Goal: Information Seeking & Learning: Learn about a topic

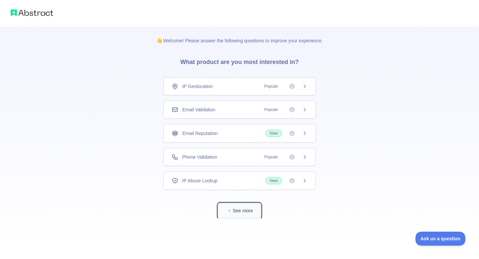
click at [250, 208] on button "See more" at bounding box center [239, 210] width 43 height 15
click at [239, 85] on div "IP Geolocation Popular" at bounding box center [237, 86] width 136 height 7
click at [225, 111] on div "Email Validation Popular" at bounding box center [240, 109] width 136 height 7
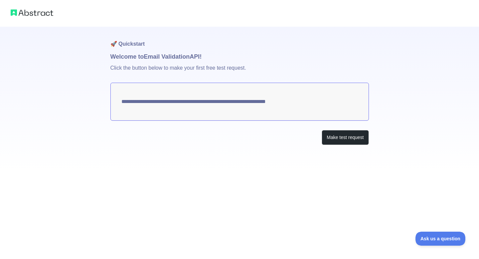
click at [208, 102] on textarea "**********" at bounding box center [240, 102] width 259 height 38
click at [346, 138] on button "Make test request" at bounding box center [345, 137] width 47 height 15
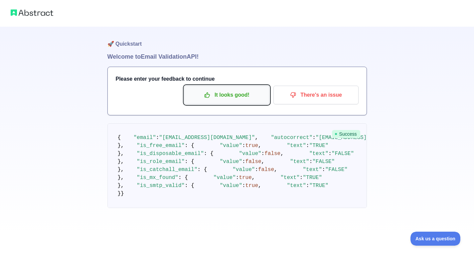
click at [241, 94] on p "It looks good!" at bounding box center [226, 94] width 75 height 11
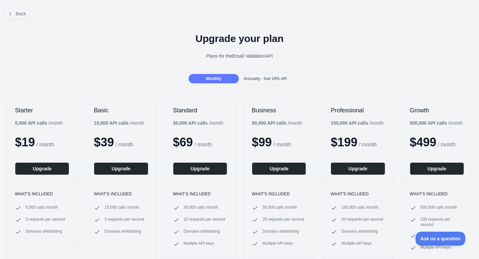
click at [258, 79] on span "Annually - Get 10% off!" at bounding box center [266, 78] width 44 height 5
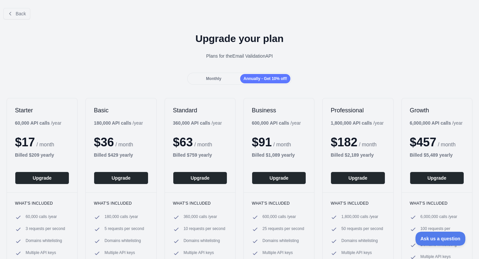
click at [226, 79] on div "Monthly" at bounding box center [214, 78] width 50 height 9
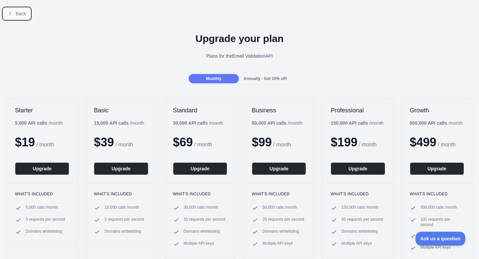
click at [18, 15] on span "Back" at bounding box center [21, 13] width 10 height 5
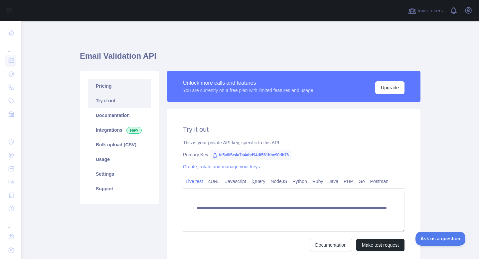
click at [106, 86] on link "Pricing" at bounding box center [119, 86] width 63 height 15
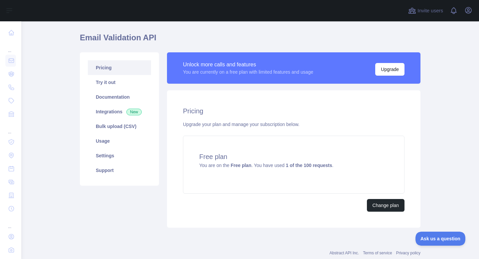
scroll to position [33, 0]
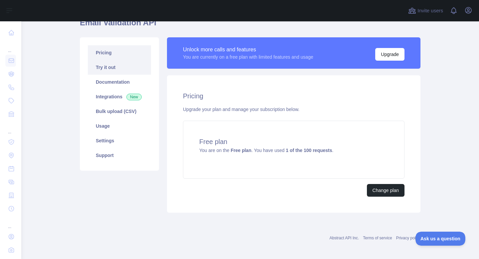
click at [121, 66] on link "Try it out" at bounding box center [119, 67] width 63 height 15
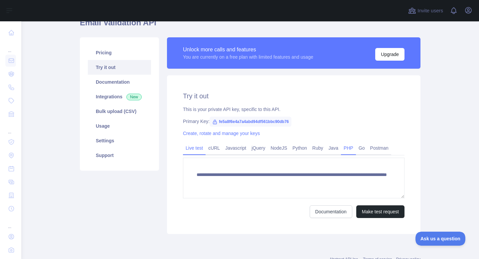
click at [347, 148] on link "PHP" at bounding box center [348, 147] width 15 height 11
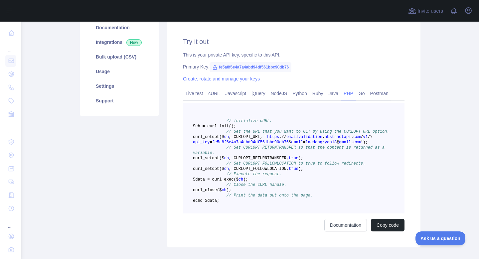
scroll to position [100, 0]
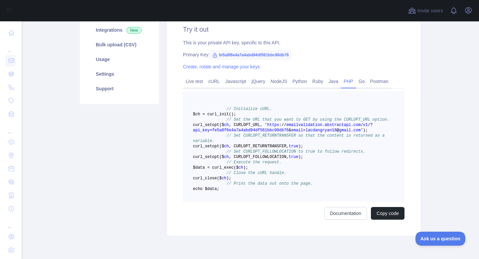
click at [240, 54] on span "fe5a8f6e4a7a4abd94df561bbc90db76" at bounding box center [251, 55] width 82 height 10
click at [241, 54] on span "fe5a8f6e4a7a4abd94df561bbc90db76" at bounding box center [251, 55] width 82 height 10
copy span "fe5a8f6e4a7a4abd94df561bbc90db76"
click at [321, 53] on div "Primary Key: fe5a8f6e4a7a4abd94df561bbc90db76" at bounding box center [294, 54] width 222 height 7
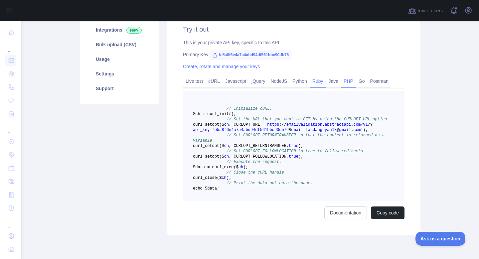
click at [311, 79] on link "Ruby" at bounding box center [318, 81] width 16 height 11
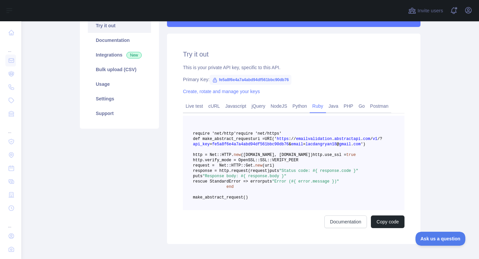
scroll to position [33, 0]
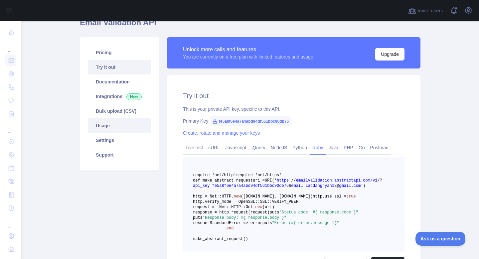
click at [109, 126] on link "Usage" at bounding box center [119, 126] width 63 height 15
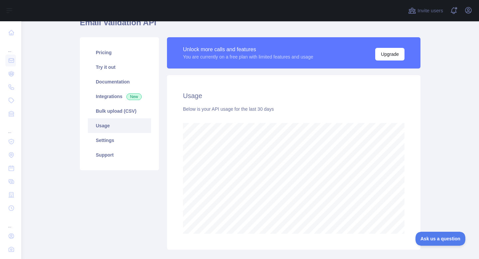
scroll to position [238, 453]
click at [118, 65] on link "Try it out" at bounding box center [119, 67] width 63 height 15
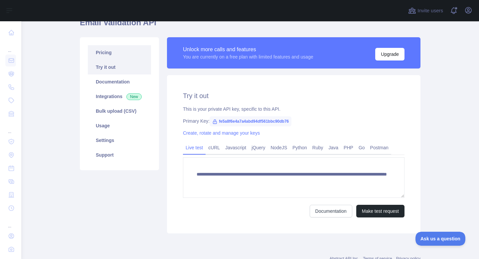
click at [115, 55] on link "Pricing" at bounding box center [119, 52] width 63 height 15
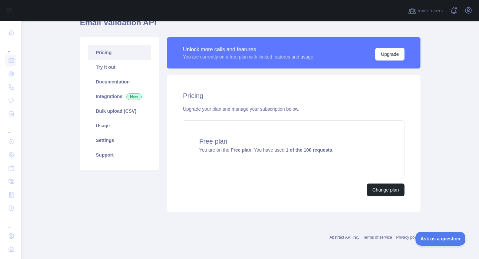
click at [268, 96] on h2 "Pricing" at bounding box center [294, 95] width 222 height 9
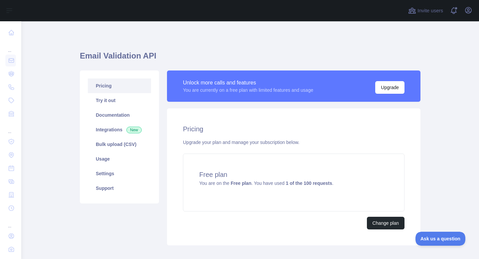
click at [278, 30] on div "Email Validation API Pricing Try it out Documentation Integrations New Bulk upl…" at bounding box center [250, 158] width 341 height 274
click at [277, 186] on span "You are on the Free plan . You have used 3 of the 100 requests ." at bounding box center [266, 183] width 134 height 5
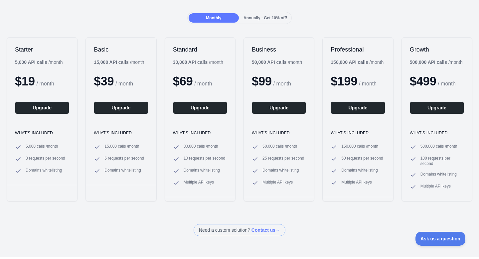
scroll to position [133, 0]
